Goal: Go to known website: Go to known website

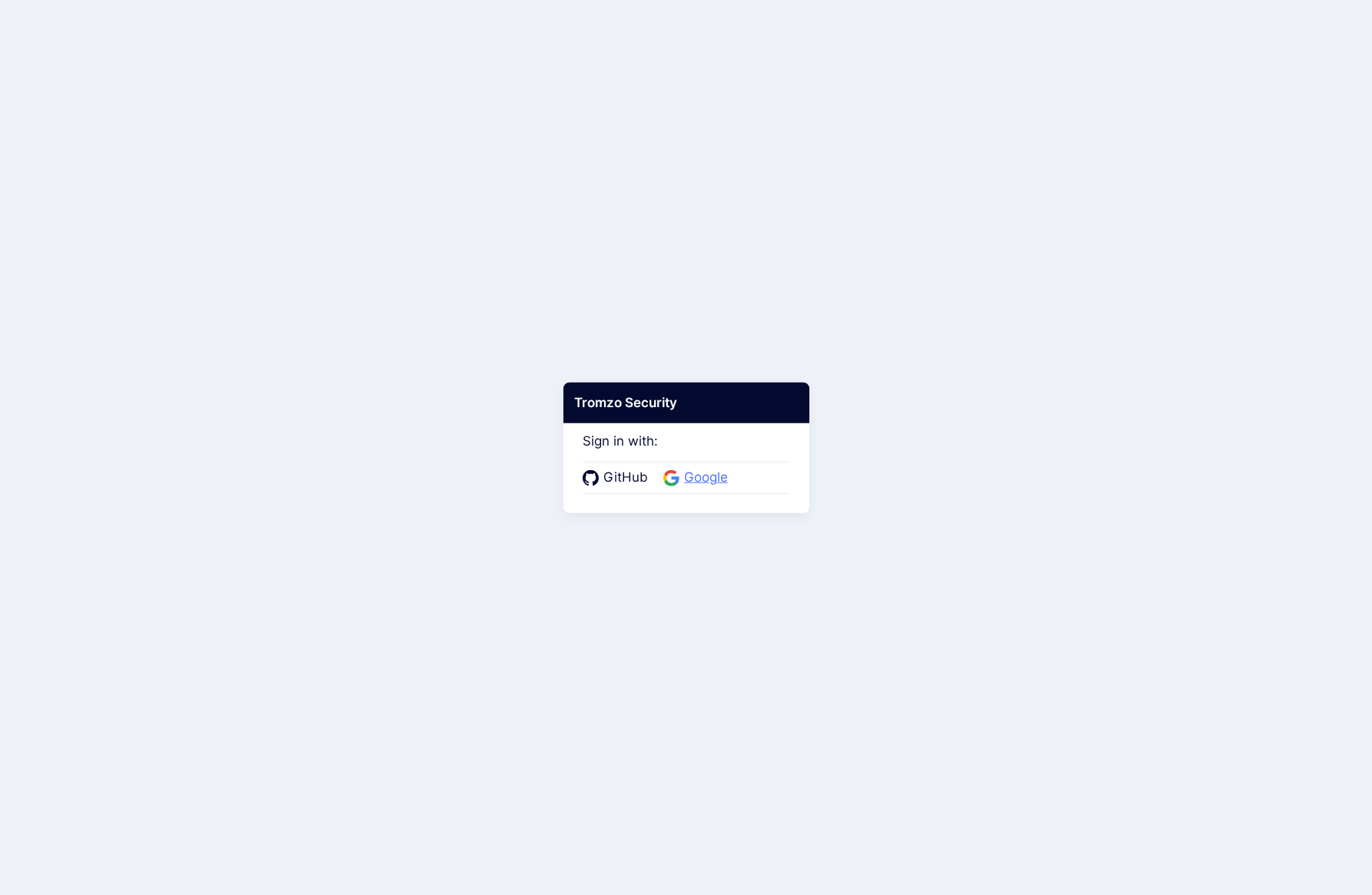
click at [690, 476] on span "Google" at bounding box center [706, 478] width 53 height 20
